Goal: Find specific page/section: Find specific page/section

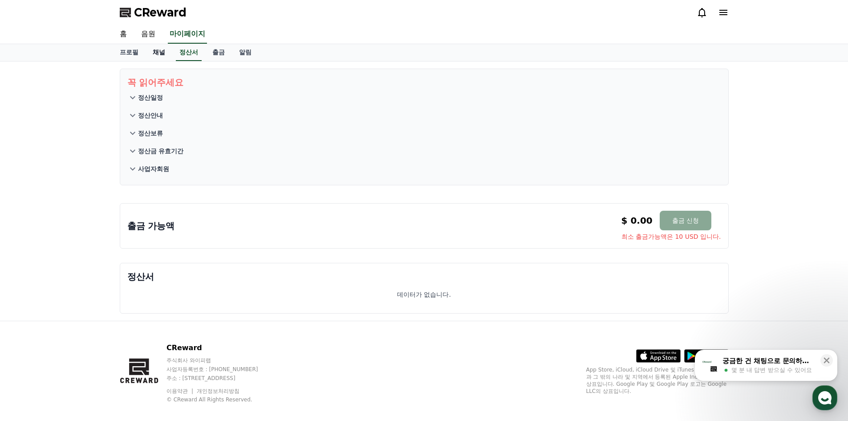
click at [157, 51] on link "채널" at bounding box center [159, 52] width 27 height 17
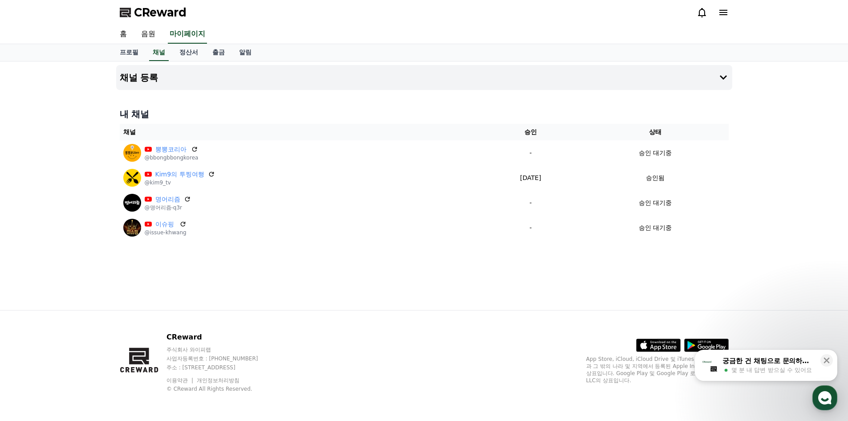
click at [53, 157] on div "채널 등록 내 채널 채널 승인 상태 뽕뽕코리아 @bbongbbongkorea - 승인 대기중 Kim9의 투찡여행 @kim9_tv 2025-09…" at bounding box center [424, 185] width 848 height 248
click at [826, 360] on icon at bounding box center [827, 360] width 6 height 6
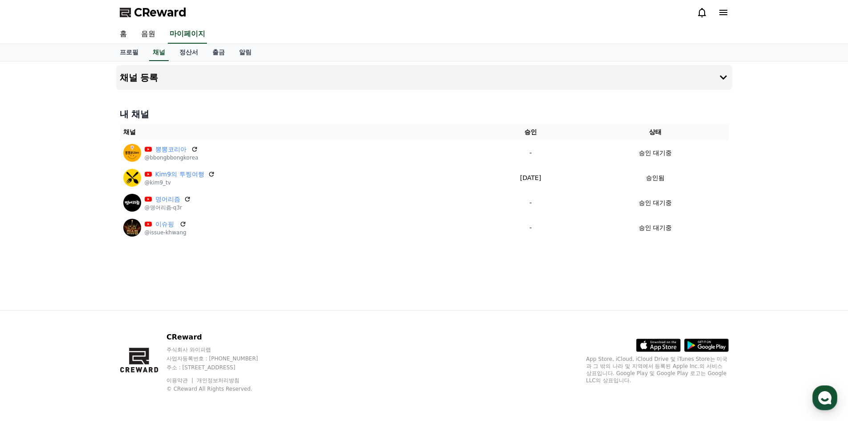
click at [53, 238] on div "채널 등록 내 채널 채널 승인 상태 뽕뽕코리아 @bbongbbongkorea - 승인 대기중 Kim9의 투찡여행 @kim9_tv 2025-09…" at bounding box center [424, 185] width 848 height 248
drag, startPoint x: 76, startPoint y: 147, endPoint x: 700, endPoint y: 263, distance: 634.2
click at [644, 262] on div "채널 등록 내 채널 채널 승인 상태 뽕뽕코리아 @bbongbbongkorea - 승인 대기중 Kim9의 투찡여행 @kim9_tv 2025-09…" at bounding box center [424, 185] width 848 height 248
click at [749, 253] on div "채널 등록 내 채널 채널 승인 상태 뽕뽕코리아 @bbongbbongkorea - 승인 대기중 Kim9의 투찡여행 @kim9_tv 2025-09…" at bounding box center [424, 185] width 848 height 248
